Goal: Navigation & Orientation: Find specific page/section

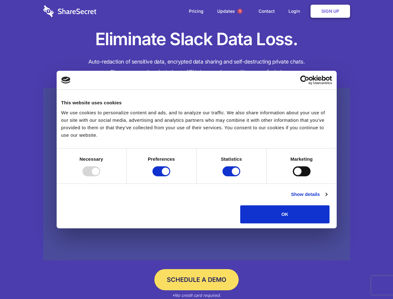
click at [100, 176] on div at bounding box center [91, 171] width 18 height 10
click at [170, 176] on input "Preferences" at bounding box center [161, 171] width 18 height 10
checkbox input "false"
click at [232, 176] on input "Statistics" at bounding box center [231, 171] width 18 height 10
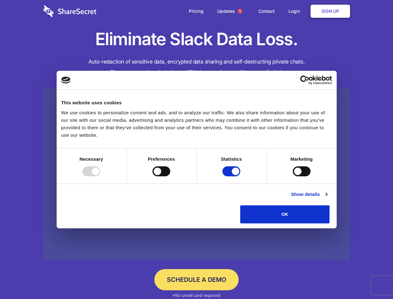
checkbox input "false"
click at [293, 176] on input "Marketing" at bounding box center [302, 171] width 18 height 10
checkbox input "true"
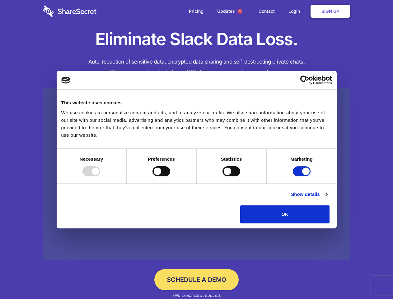
click at [327, 198] on link "Show details" at bounding box center [309, 193] width 36 height 7
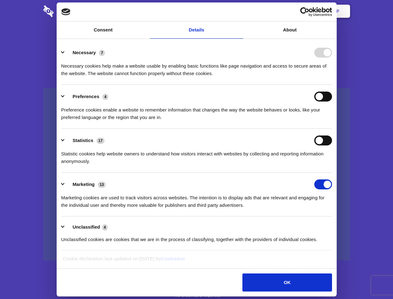
click at [332, 172] on li "Statistics 17 Statistic cookies help website owners to understand how visitors …" at bounding box center [196, 150] width 271 height 44
click at [240, 11] on span "1" at bounding box center [239, 11] width 5 height 5
